Goal: Task Accomplishment & Management: Manage account settings

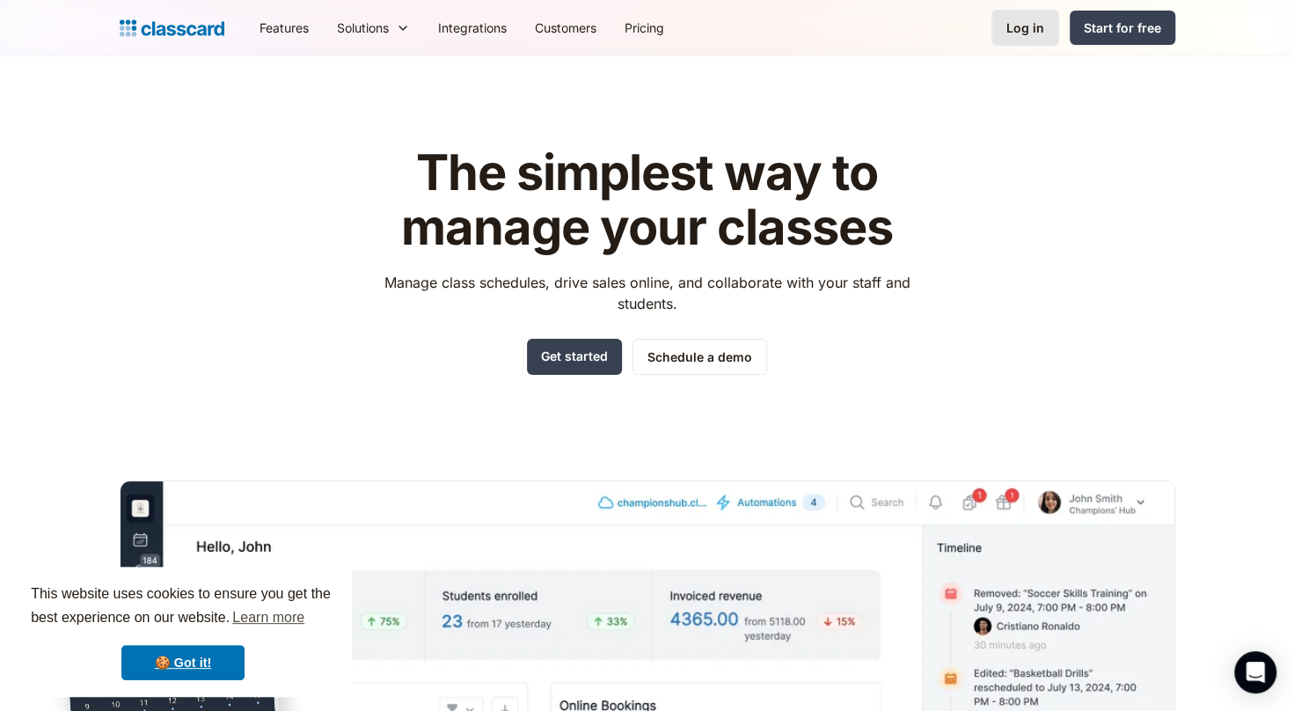
click at [1027, 29] on div "Log in" at bounding box center [1025, 27] width 38 height 18
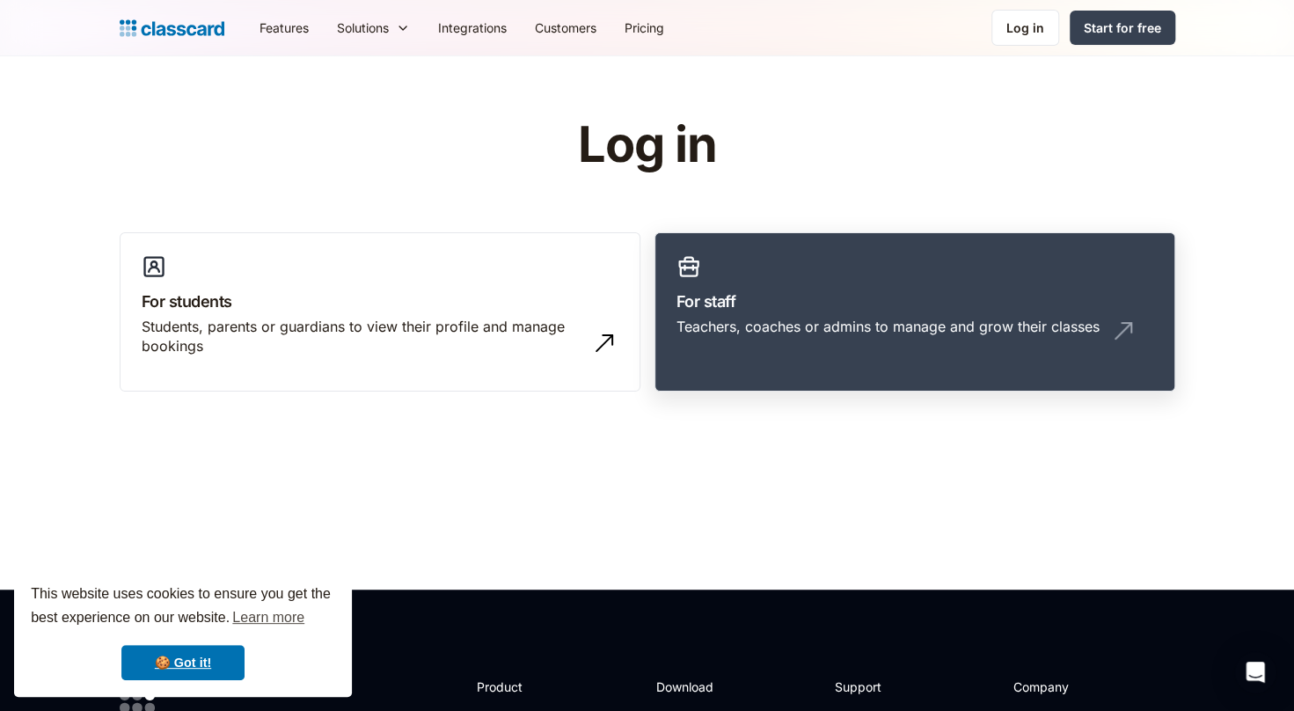
click at [748, 292] on h3 "For staff" at bounding box center [914, 301] width 477 height 24
